Goal: Find contact information: Find contact information

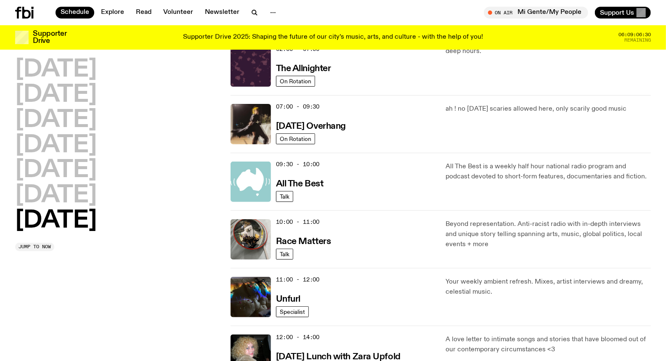
scroll to position [140, 0]
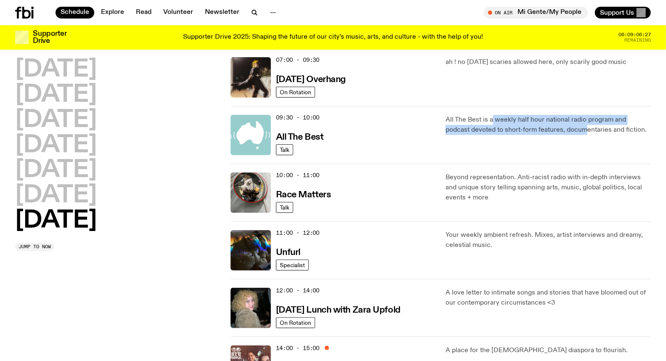
drag, startPoint x: 491, startPoint y: 120, endPoint x: 557, endPoint y: 131, distance: 67.0
click at [557, 131] on p "All The Best is a weekly half hour national radio program and podcast devoted t…" at bounding box center [548, 125] width 205 height 20
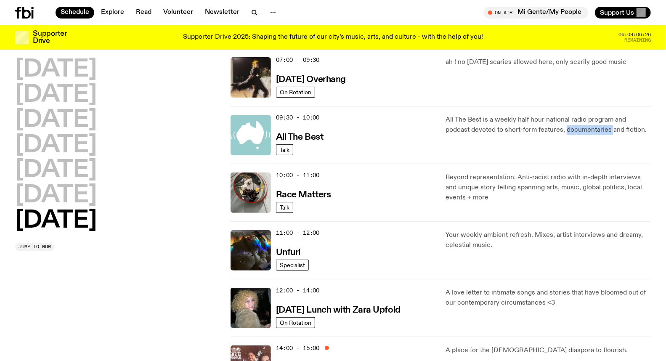
click at [557, 131] on p "All The Best is a weekly half hour national radio program and podcast devoted t…" at bounding box center [548, 125] width 205 height 20
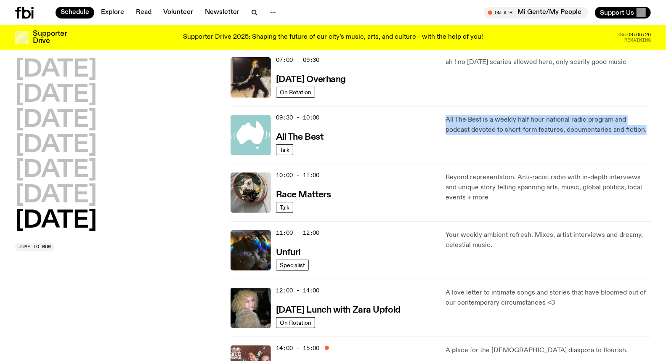
click at [557, 131] on p "All The Best is a weekly half hour national radio program and podcast devoted t…" at bounding box center [548, 125] width 205 height 20
click at [537, 129] on p "All The Best is a weekly half hour national radio program and podcast devoted t…" at bounding box center [548, 125] width 205 height 20
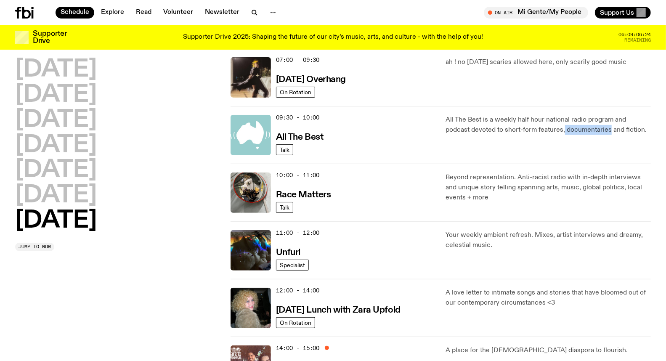
drag, startPoint x: 537, startPoint y: 129, endPoint x: 579, endPoint y: 133, distance: 42.7
click at [579, 133] on p "All The Best is a weekly half hour national radio program and podcast devoted t…" at bounding box center [548, 125] width 205 height 20
click at [330, 192] on div "10:00 - 11:00 Race Matters" at bounding box center [356, 193] width 160 height 40
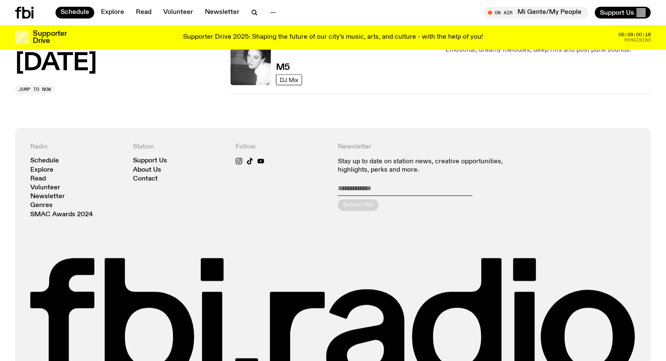
scroll to position [807, 0]
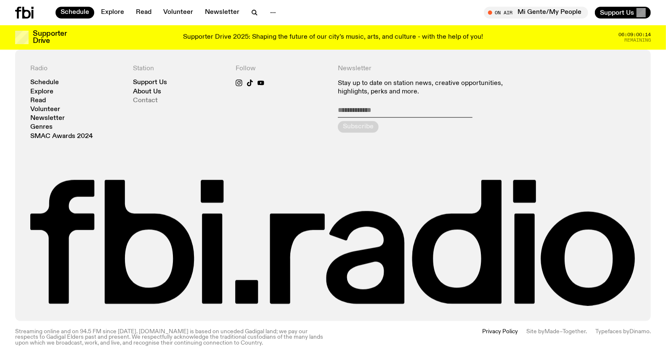
click at [151, 102] on link "Contact" at bounding box center [145, 101] width 25 height 6
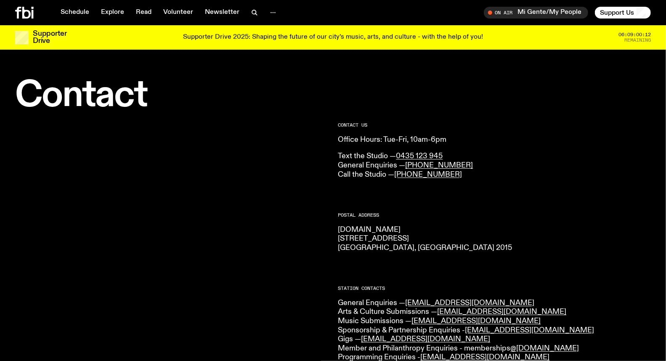
scroll to position [47, 0]
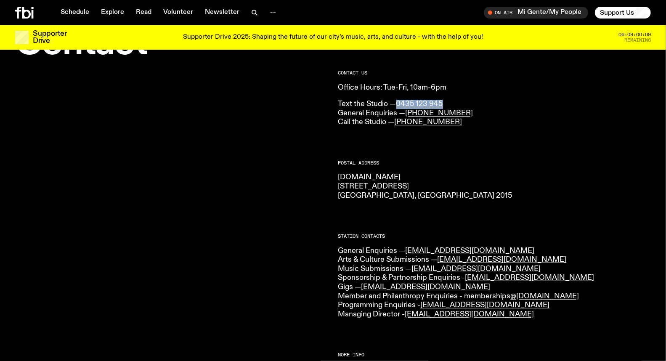
drag, startPoint x: 456, startPoint y: 96, endPoint x: 400, endPoint y: 99, distance: 56.5
click at [400, 99] on div "CONTACT US Office Hours: Tue-Fri, 10am-6pm Text the Studio — 0435 123 945 Gener…" at bounding box center [494, 99] width 313 height 56
click at [449, 100] on p "Text the Studio — 0435 123 945 General Enquiries — [PHONE_NUMBER] Call the Stud…" at bounding box center [494, 113] width 313 height 27
click at [478, 112] on p "Text the Studio — 0435 123 945 General Enquiries — [PHONE_NUMBER] Call the Stud…" at bounding box center [494, 113] width 313 height 27
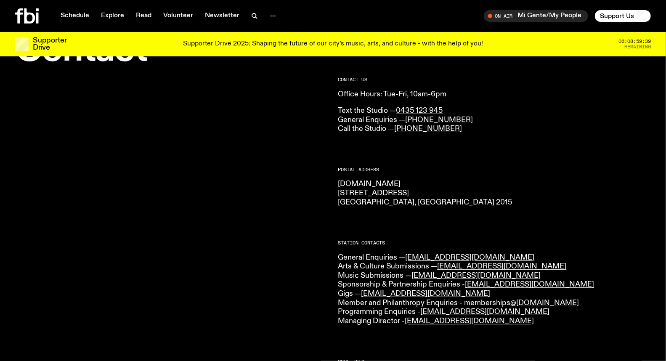
scroll to position [0, 0]
